Goal: Complete application form

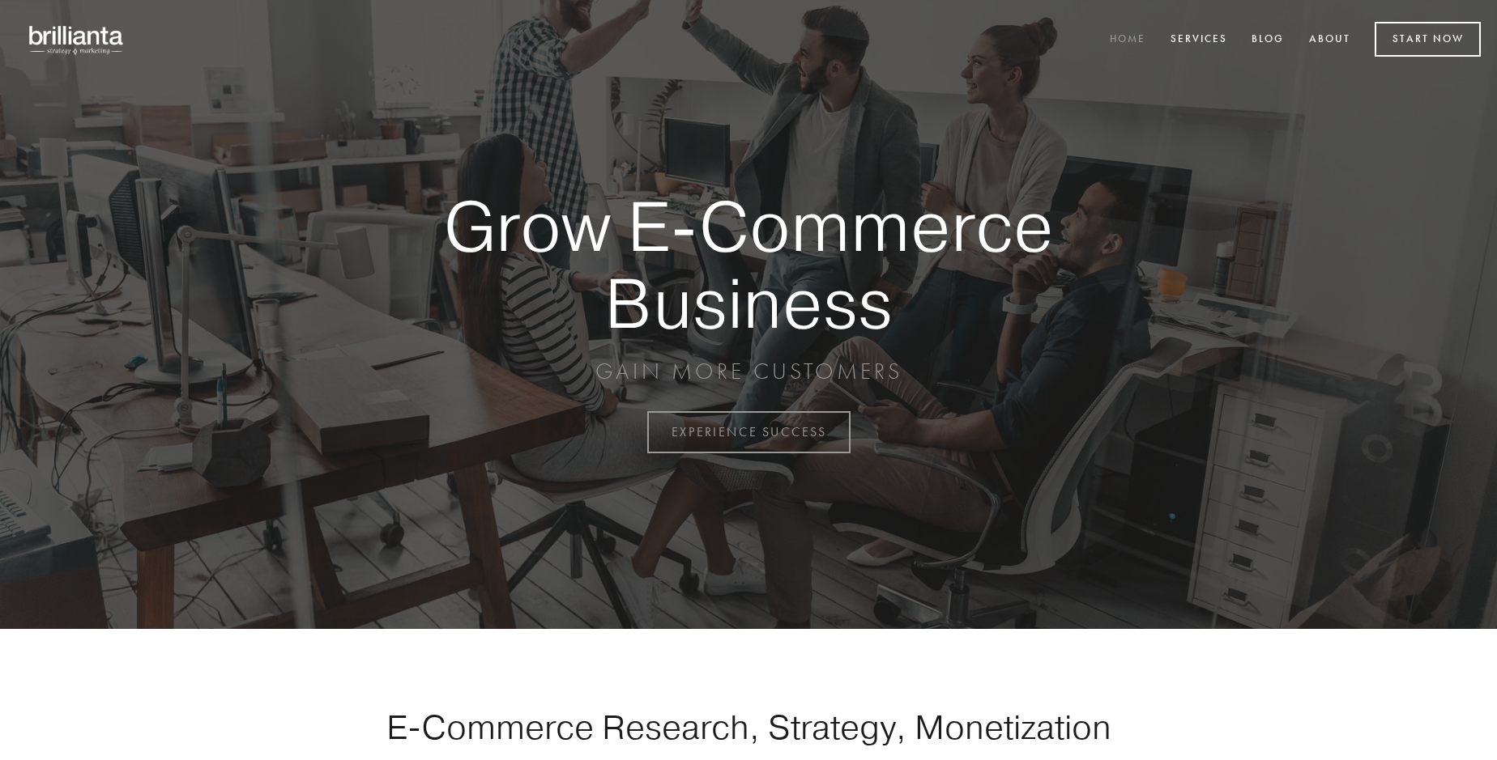
scroll to position [4245, 0]
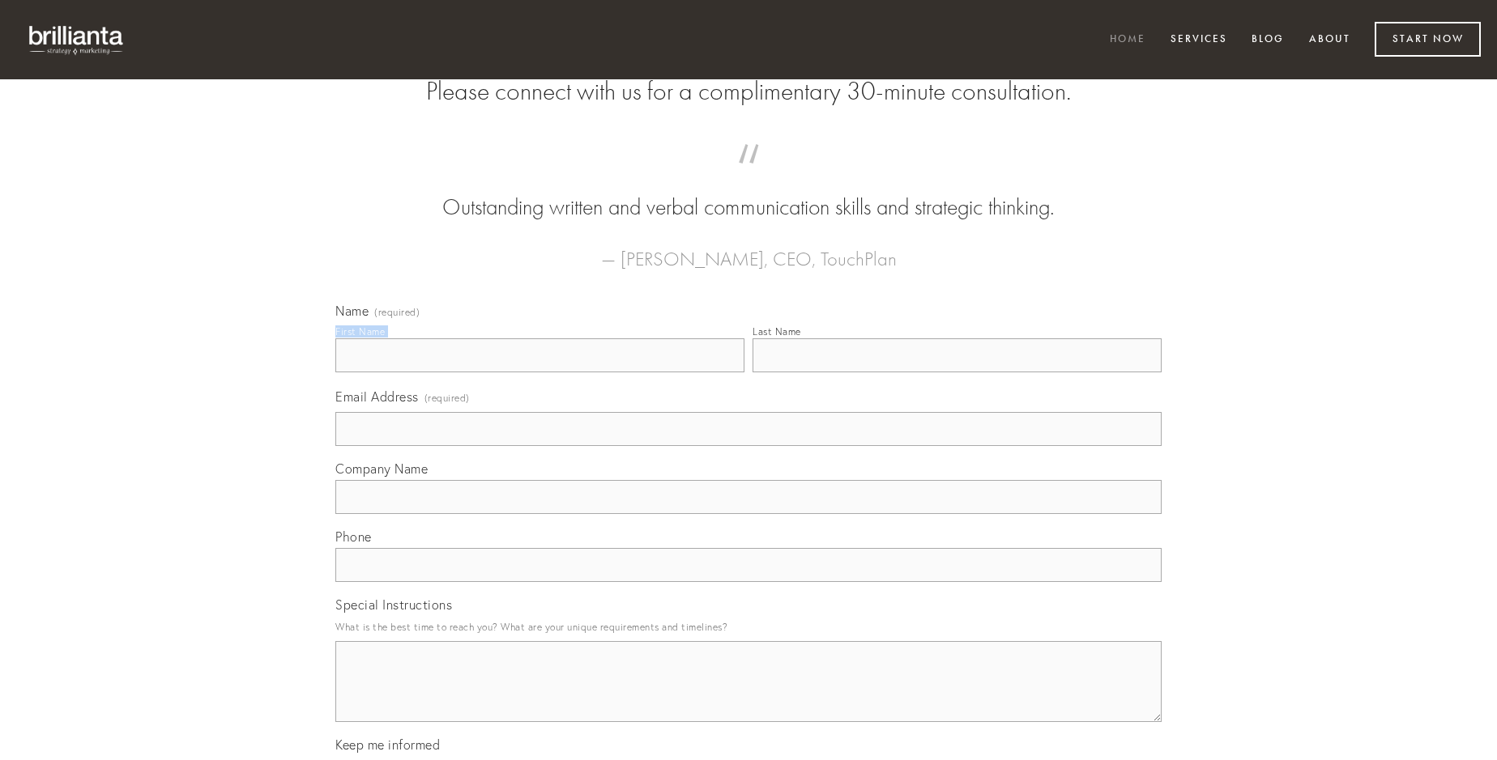
type input "[PERSON_NAME]"
click at [956, 373] on input "Last Name" at bounding box center [956, 356] width 409 height 34
type input "[PERSON_NAME]"
click at [748, 446] on input "Email Address (required)" at bounding box center [748, 429] width 826 height 34
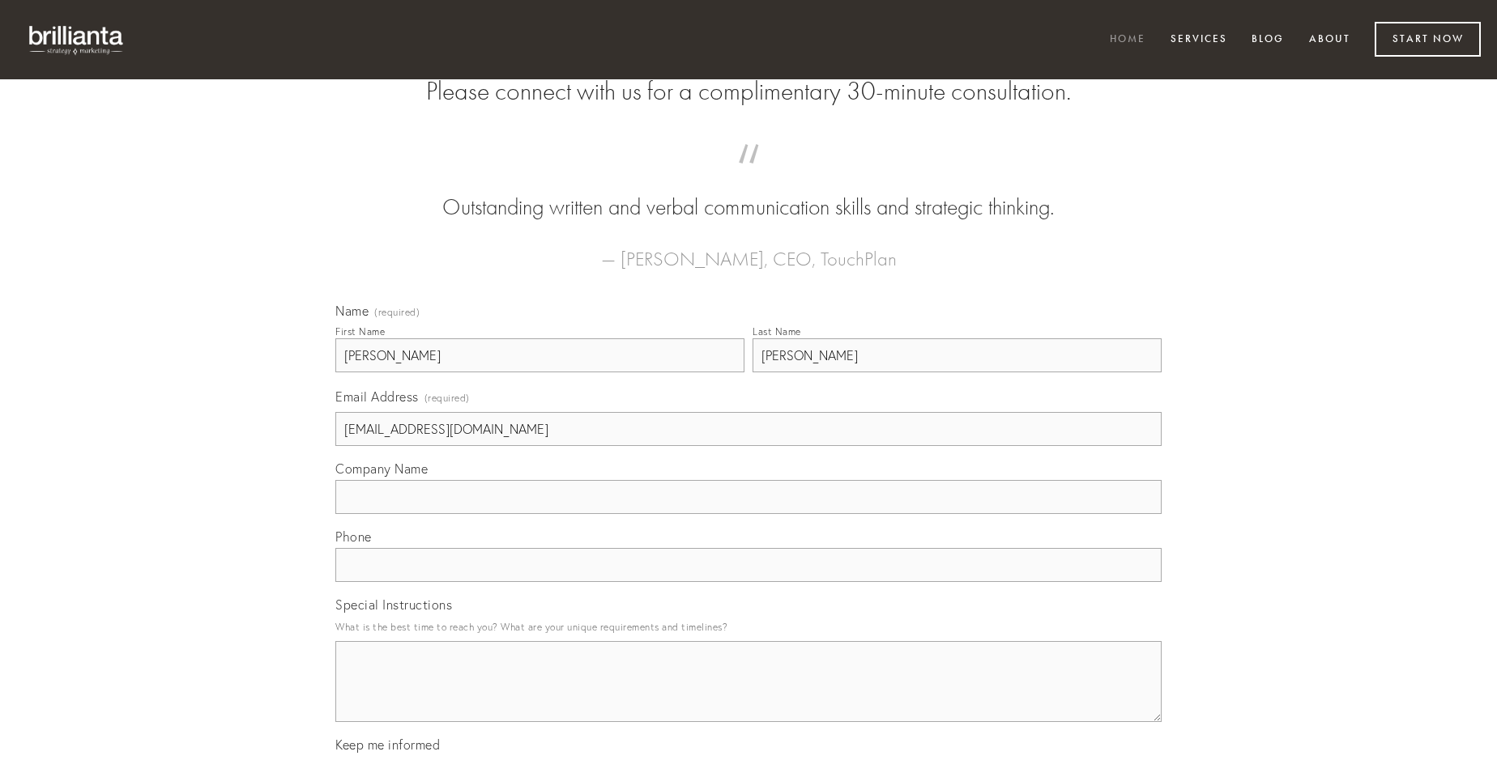
type input "[EMAIL_ADDRESS][DOMAIN_NAME]"
click at [748, 514] on input "Company Name" at bounding box center [748, 497] width 826 height 34
type input "temptatio"
click at [748, 582] on input "text" at bounding box center [748, 565] width 826 height 34
click at [748, 696] on textarea "Special Instructions" at bounding box center [748, 681] width 826 height 81
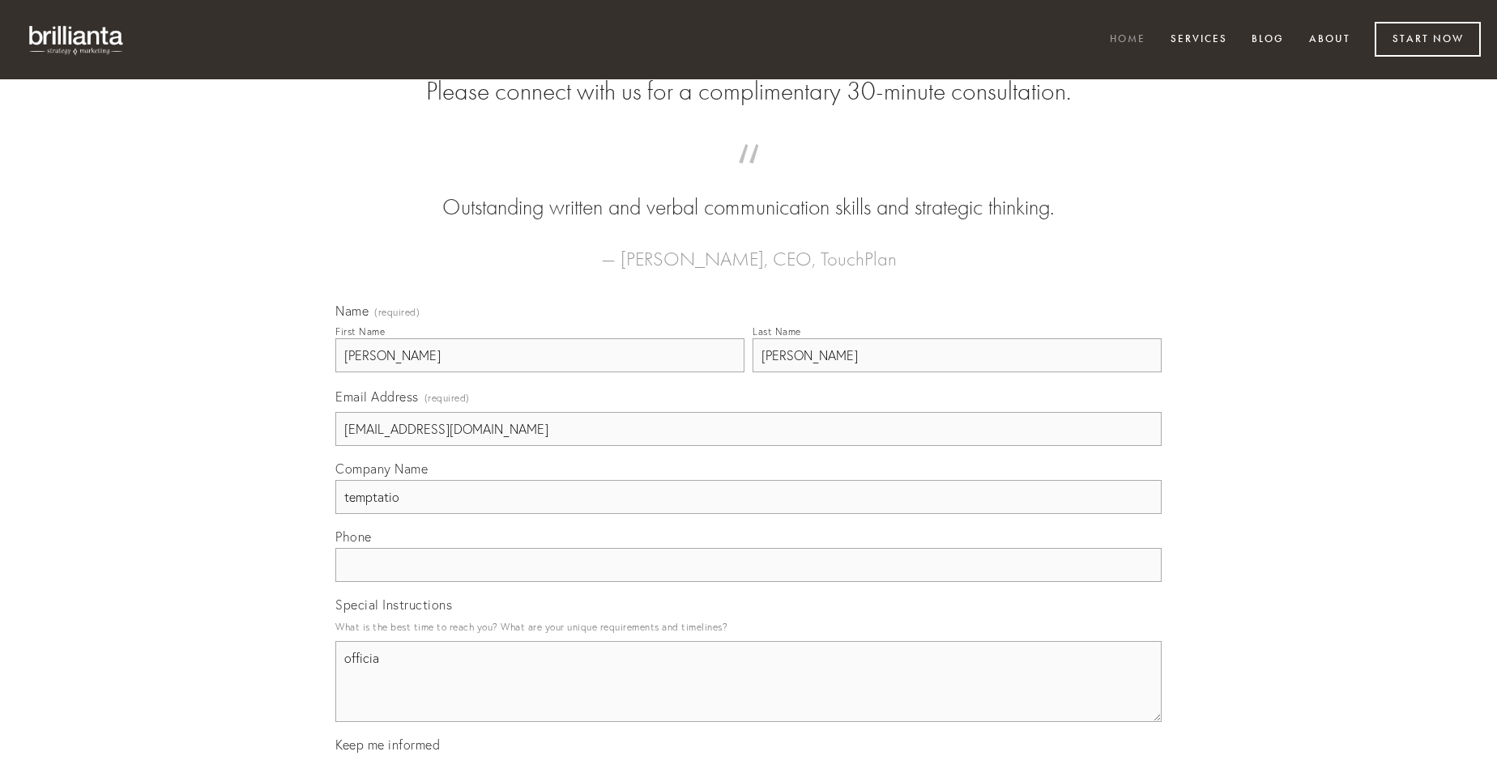
type textarea "officia"
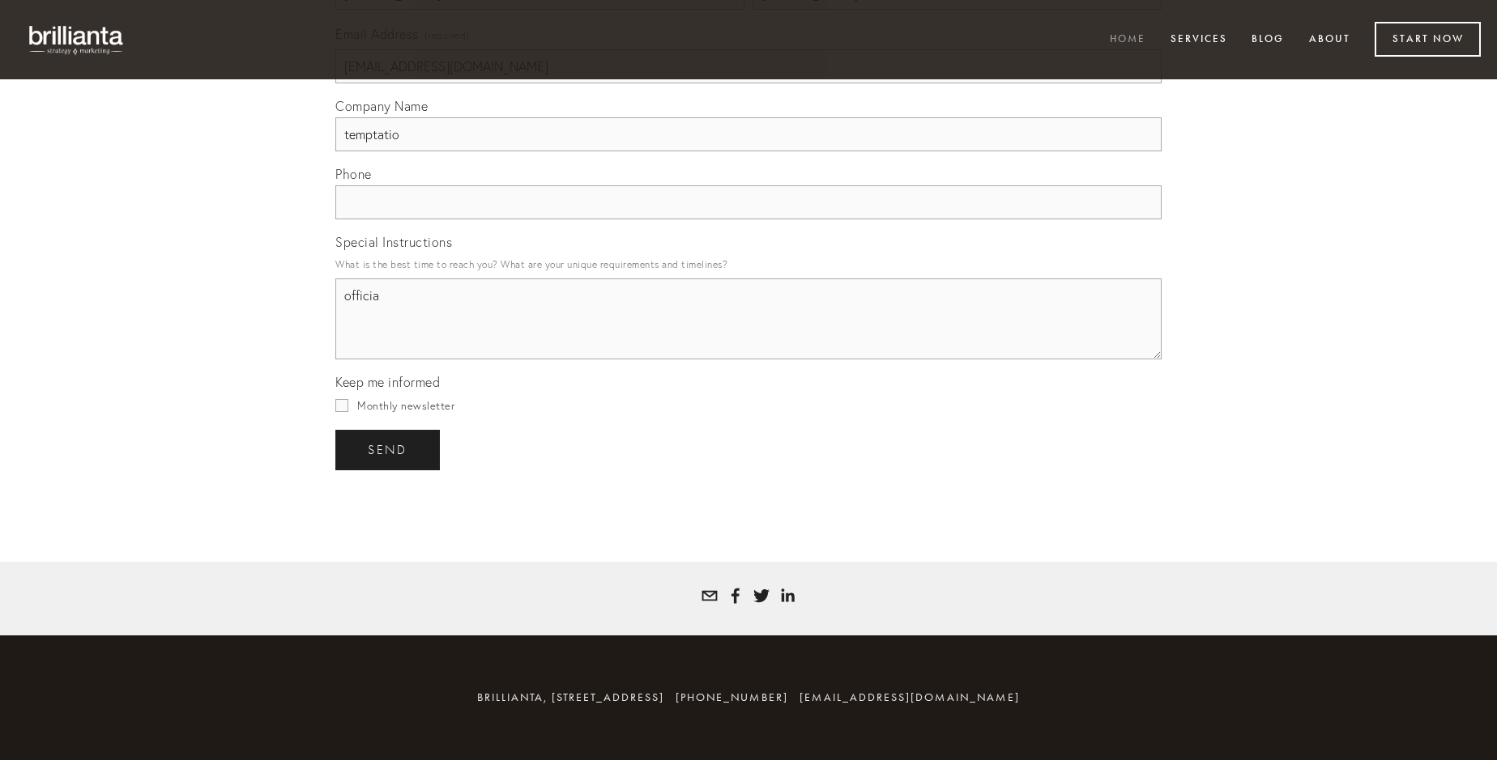
click at [389, 449] on span "send" at bounding box center [388, 450] width 40 height 15
